Goal: Information Seeking & Learning: Stay updated

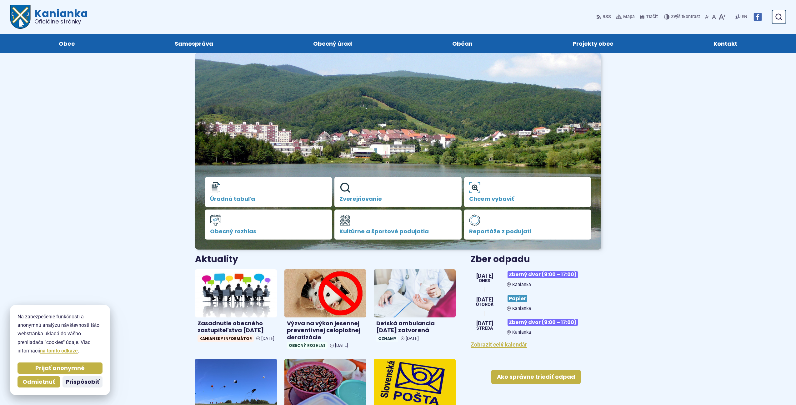
click at [54, 370] on span "Prijať anonymné" at bounding box center [59, 367] width 49 height 7
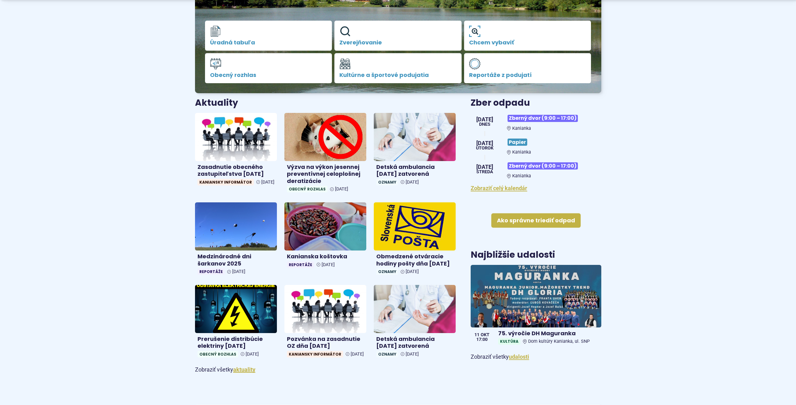
click at [83, 193] on body "Na zabezpečenie funkčnosti a anonymnú analýzu návštevnosti táto webstránka ukla…" at bounding box center [398, 348] width 796 height 1009
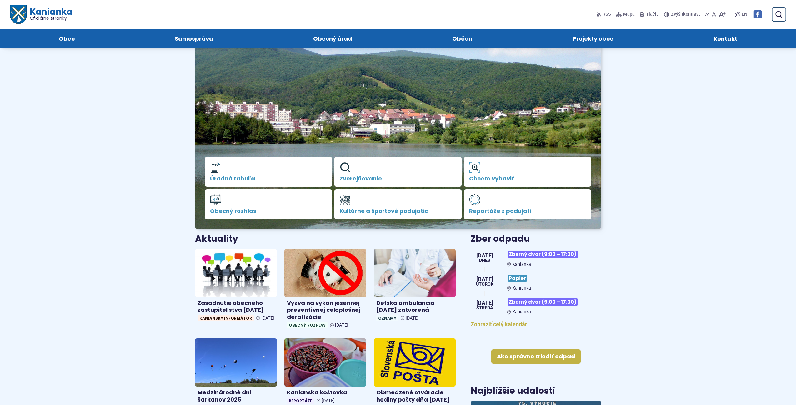
scroll to position [31, 0]
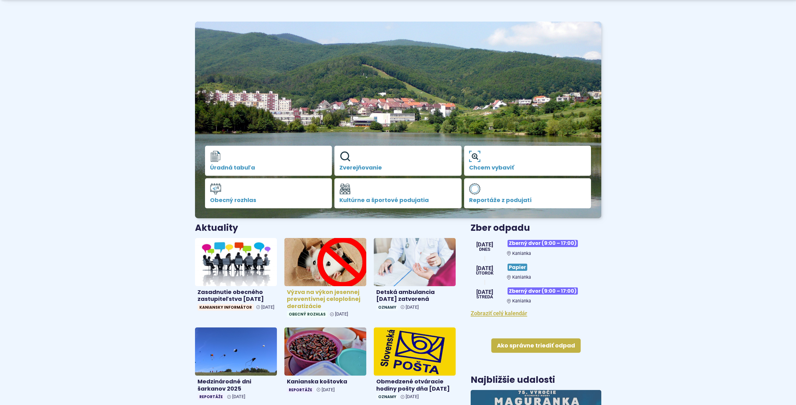
click at [299, 289] on h4 "Výzva na výkon jesennej preventívnej celoplošnej deratizácie" at bounding box center [325, 298] width 77 height 21
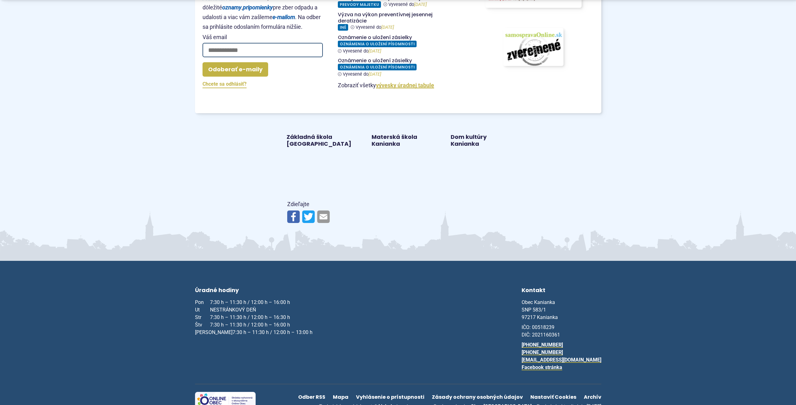
scroll to position [618, 0]
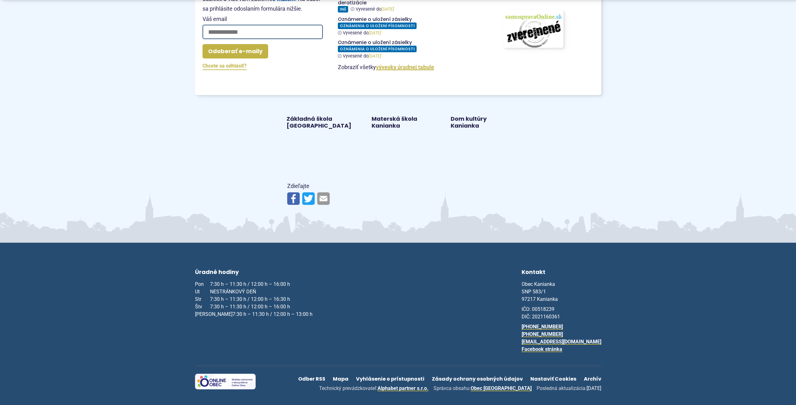
click at [287, 199] on img at bounding box center [293, 198] width 13 height 13
